Goal: Check status: Check status

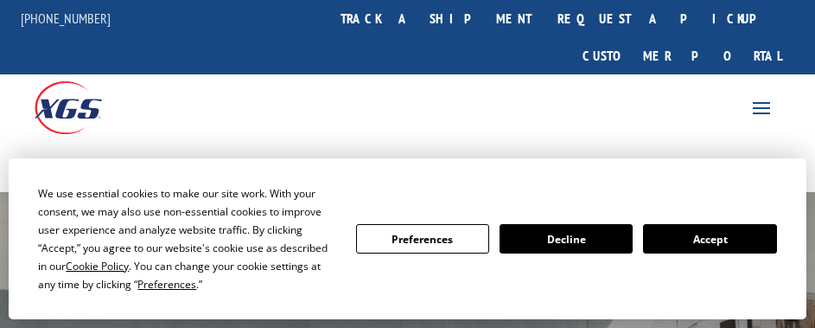
drag, startPoint x: 757, startPoint y: 251, endPoint x: 604, endPoint y: 150, distance: 183.4
click at [757, 251] on button "Accept" at bounding box center [709, 238] width 133 height 29
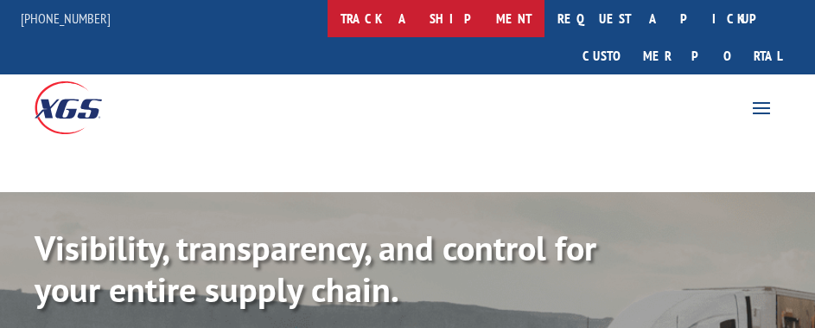
click at [480, 33] on link "track a shipment" at bounding box center [436, 18] width 217 height 37
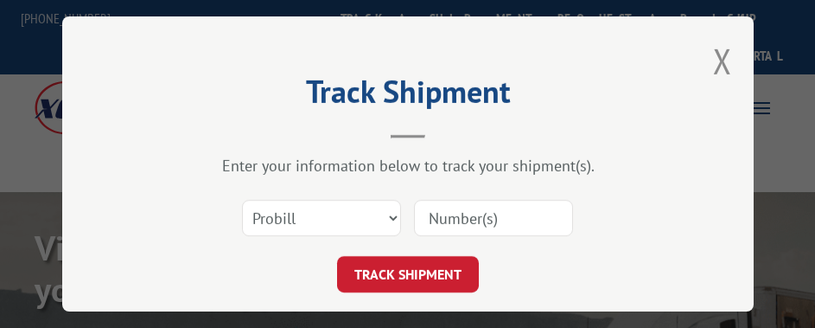
click at [390, 198] on div "Select category... Probill BOL PO" at bounding box center [321, 218] width 157 height 40
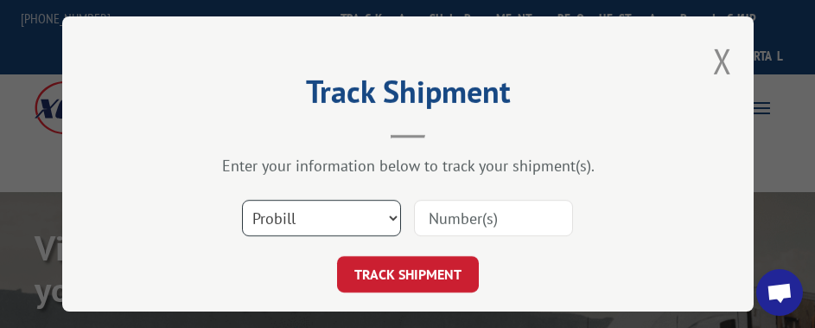
click at [369, 200] on select "Select category... Probill BOL PO" at bounding box center [321, 218] width 159 height 36
select select "po"
click at [242, 200] on select "Select category... Probill BOL PO" at bounding box center [321, 218] width 159 height 36
click at [453, 214] on input at bounding box center [493, 218] width 159 height 36
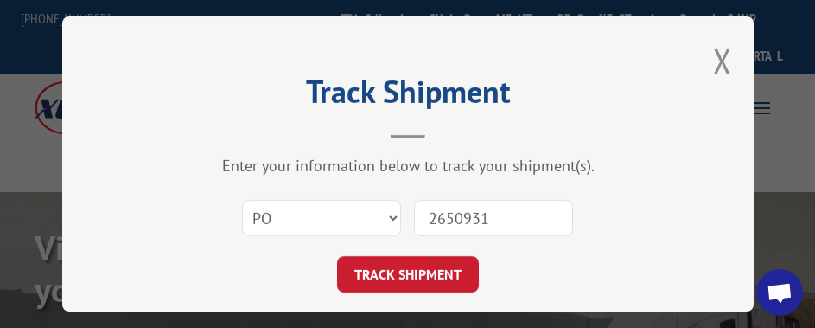
type input "26509313"
click button "TRACK SHIPMENT" at bounding box center [408, 274] width 142 height 36
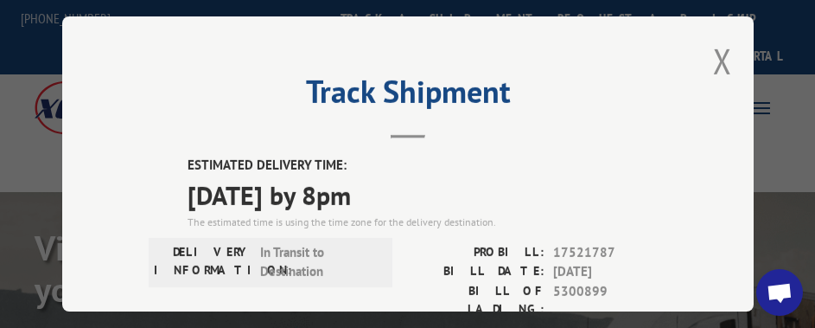
click at [732, 42] on div "Track Shipment ESTIMATED DELIVERY TIME: [DATE] by 8pm The estimated time is usi…" at bounding box center [408, 163] width 692 height 295
click at [719, 48] on button "Close modal" at bounding box center [722, 61] width 19 height 46
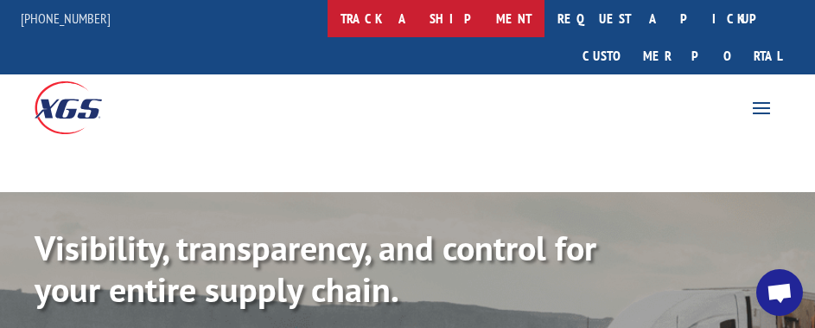
click at [477, 11] on link "track a shipment" at bounding box center [436, 18] width 217 height 37
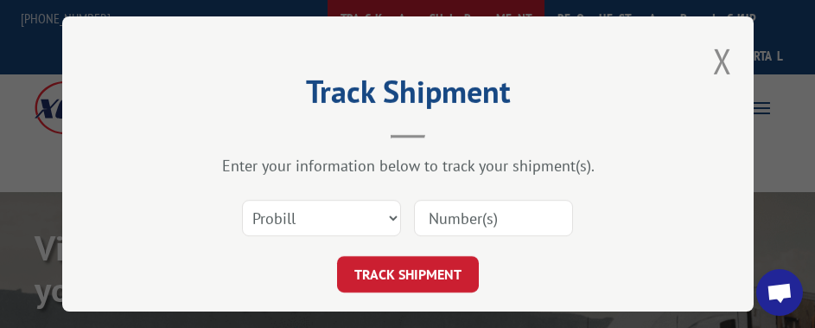
scroll to position [43, 0]
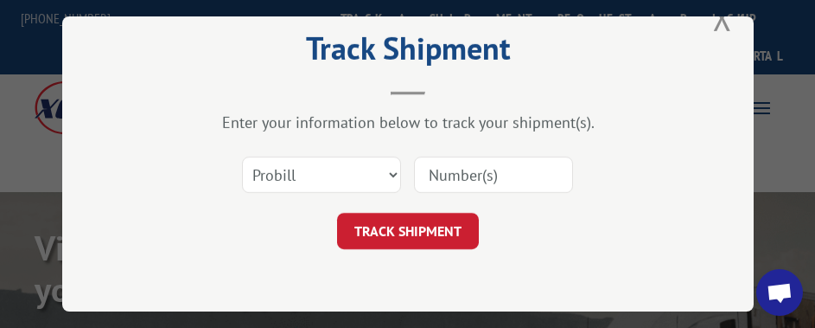
click at [312, 146] on div "Select category... Probill BOL PO" at bounding box center [408, 174] width 519 height 57
click at [310, 156] on select "Select category... Probill BOL PO" at bounding box center [321, 174] width 159 height 36
select select "po"
click at [242, 156] on select "Select category... Probill BOL PO" at bounding box center [321, 174] width 159 height 36
click at [525, 175] on input at bounding box center [493, 174] width 159 height 36
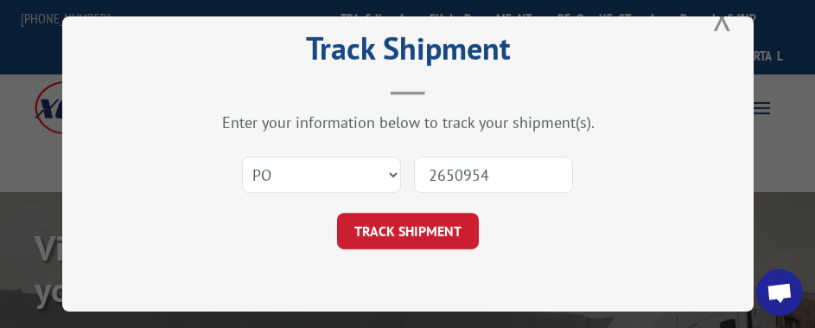
type input "26509543"
click button "TRACK SHIPMENT" at bounding box center [408, 231] width 142 height 36
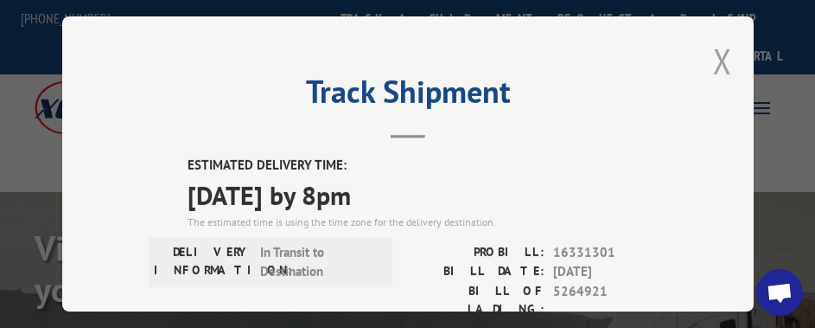
click at [713, 64] on button "Close modal" at bounding box center [722, 61] width 19 height 46
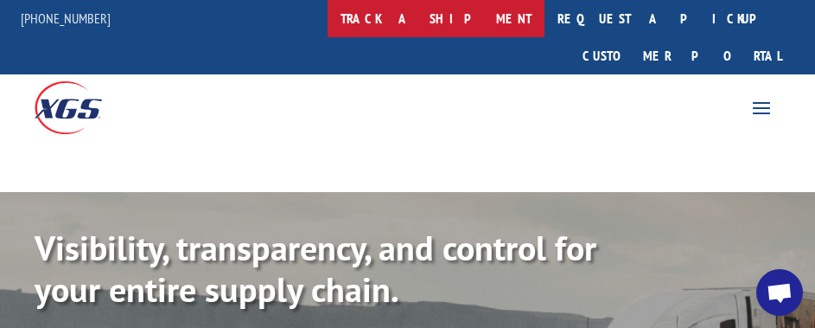
click at [481, 30] on link "track a shipment" at bounding box center [436, 18] width 217 height 37
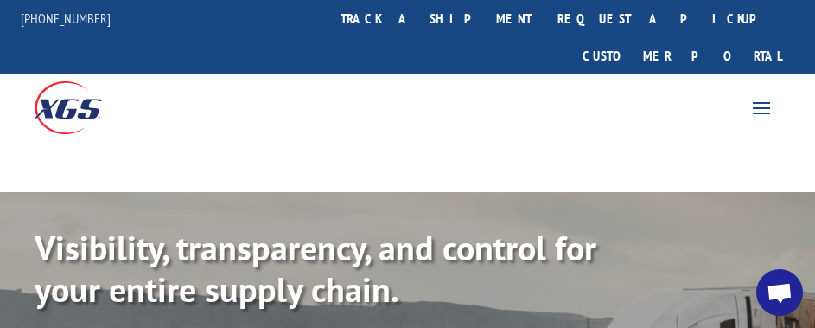
scroll to position [43, 0]
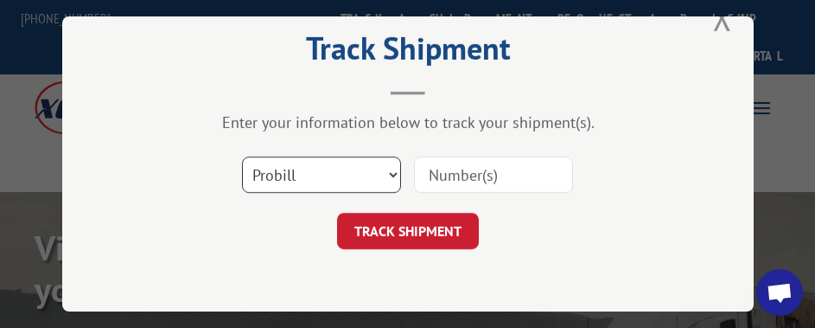
click at [296, 164] on select "Select category... Probill BOL PO" at bounding box center [321, 174] width 159 height 36
select select "po"
click at [242, 156] on select "Select category... Probill BOL PO" at bounding box center [321, 174] width 159 height 36
click at [479, 176] on input at bounding box center [493, 174] width 159 height 36
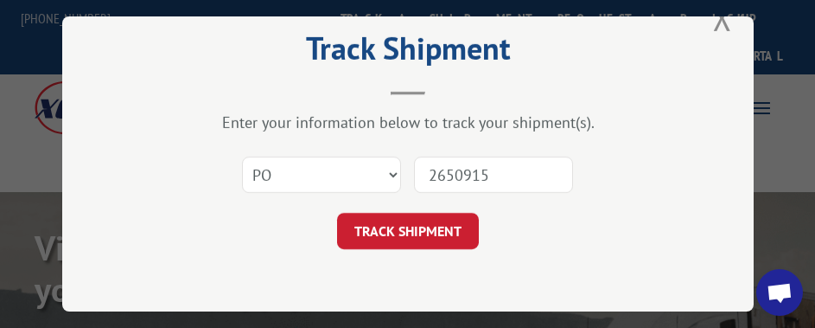
type input "26509156"
click button "TRACK SHIPMENT" at bounding box center [408, 231] width 142 height 36
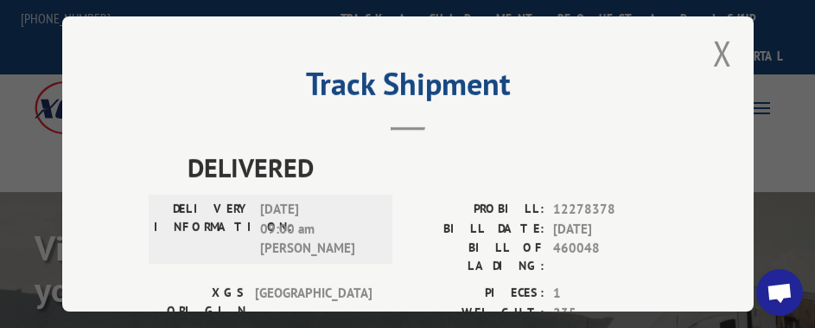
scroll to position [0, 0]
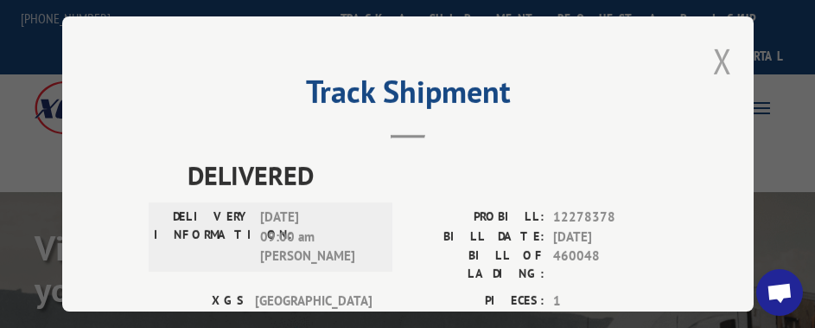
click at [715, 54] on button "Close modal" at bounding box center [722, 61] width 19 height 46
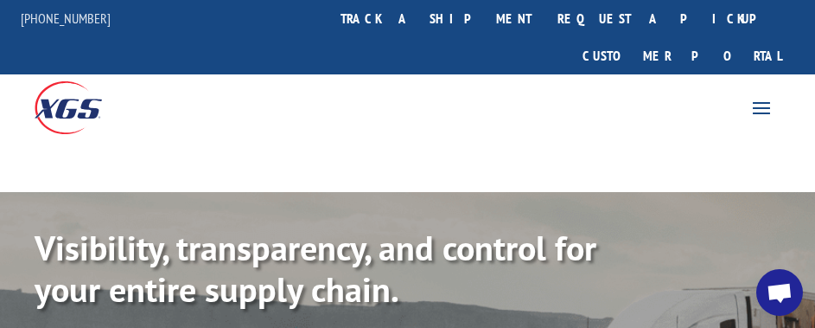
click at [456, 5] on link "track a shipment" at bounding box center [436, 18] width 217 height 37
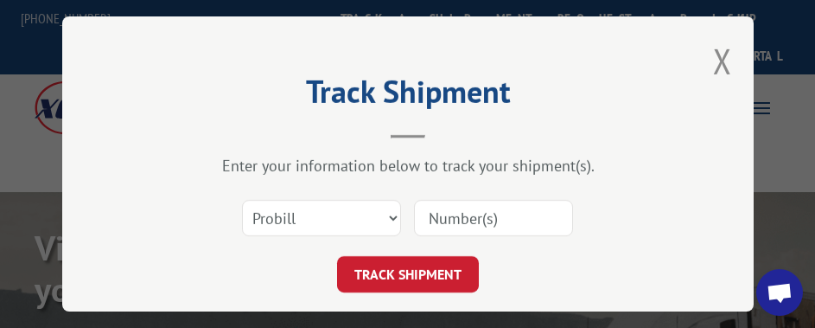
scroll to position [43, 0]
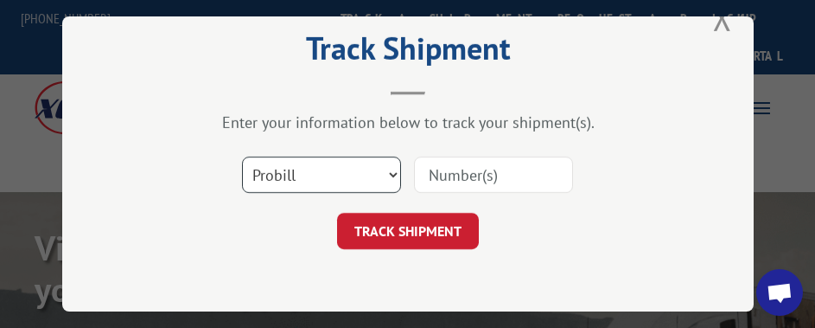
click at [327, 171] on select "Select category... Probill BOL PO" at bounding box center [321, 174] width 159 height 36
select select "po"
click at [242, 156] on select "Select category... Probill BOL PO" at bounding box center [321, 174] width 159 height 36
click at [437, 162] on input at bounding box center [493, 174] width 159 height 36
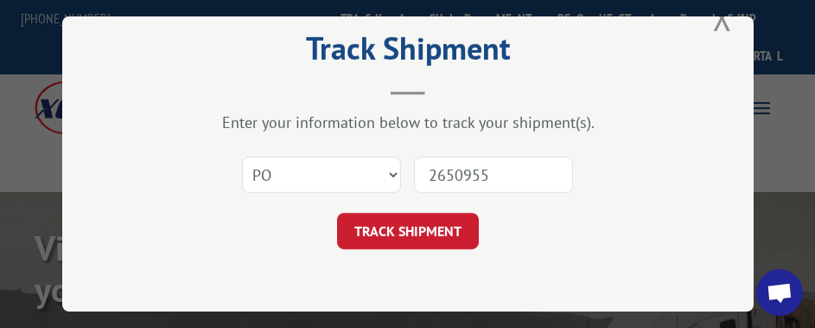
type input "26509552"
click button "TRACK SHIPMENT" at bounding box center [408, 231] width 142 height 36
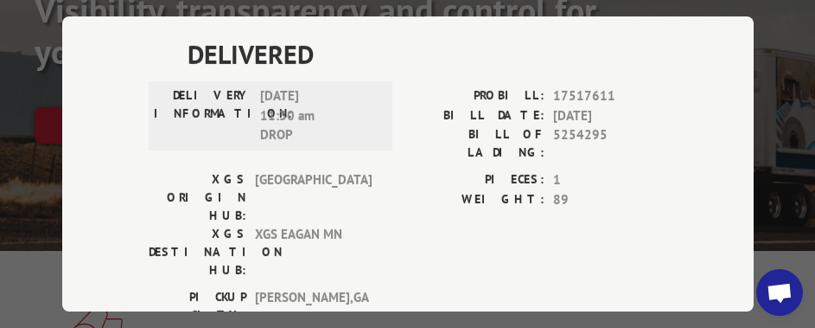
scroll to position [0, 0]
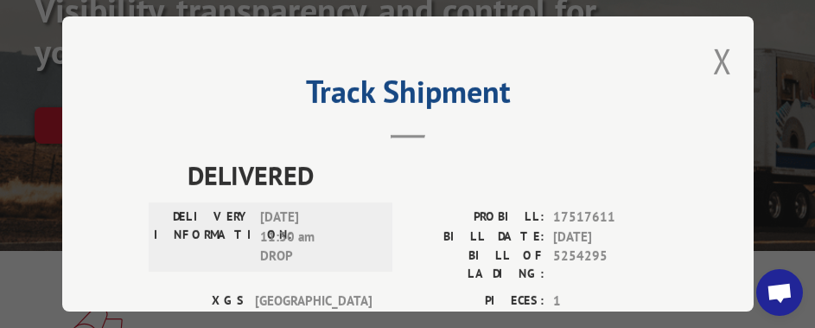
click at [704, 58] on div "Track Shipment DELIVERED DELIVERY INFORMATION: [DATE] 11:30 am DROP PROBILL: 17…" at bounding box center [408, 163] width 692 height 295
click at [725, 53] on div "Track Shipment DELIVERED DELIVERY INFORMATION: [DATE] 11:30 am DROP PROBILL: 17…" at bounding box center [408, 163] width 692 height 295
click at [718, 54] on button "Close modal" at bounding box center [722, 61] width 19 height 46
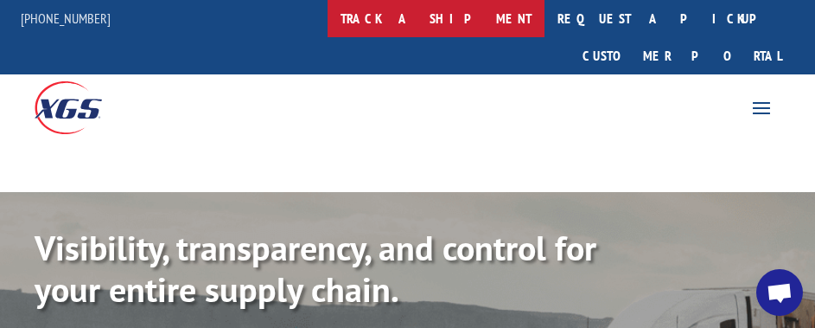
click at [441, 28] on link "track a shipment" at bounding box center [436, 18] width 217 height 37
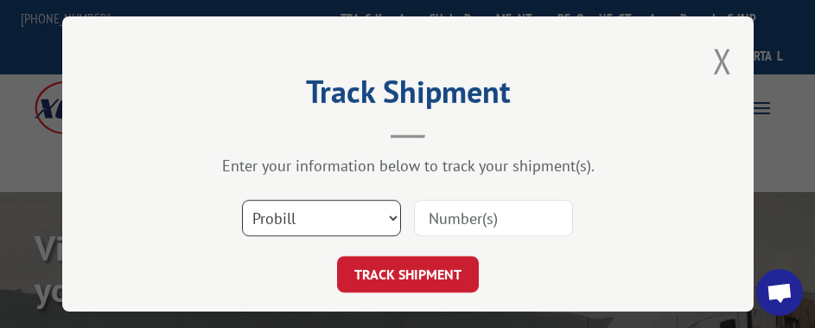
click at [265, 218] on select "Select category... Probill BOL PO" at bounding box center [321, 218] width 159 height 36
select select "po"
click at [242, 200] on select "Select category... Probill BOL PO" at bounding box center [321, 218] width 159 height 36
click at [425, 211] on input at bounding box center [493, 218] width 159 height 36
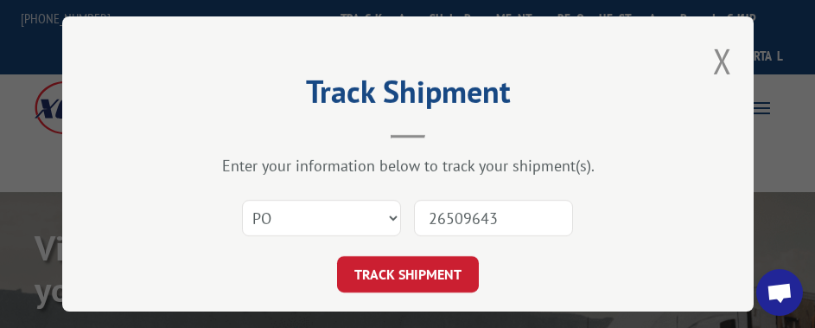
type input "26509643"
click at [337, 256] on button "TRACK SHIPMENT" at bounding box center [408, 274] width 142 height 36
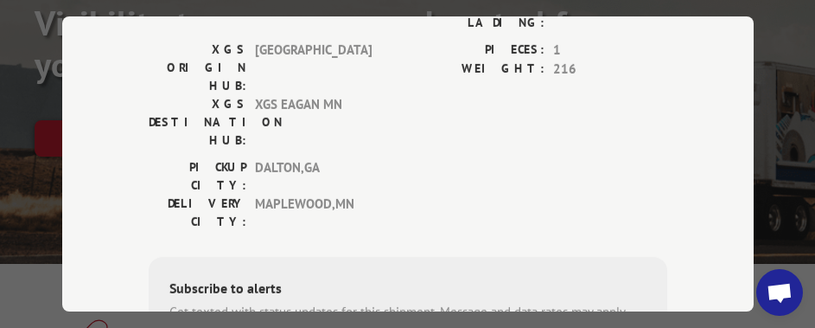
scroll to position [519, 0]
